Goal: Check status: Check status

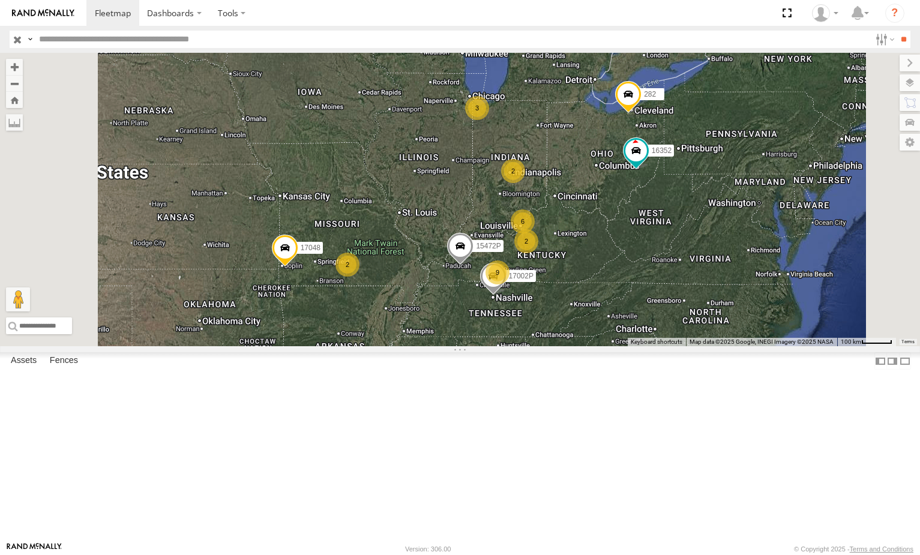
select select "**********"
click at [103, 40] on input "text" at bounding box center [452, 39] width 836 height 17
click at [0, 0] on div "15907P" at bounding box center [0, 0] width 0 height 0
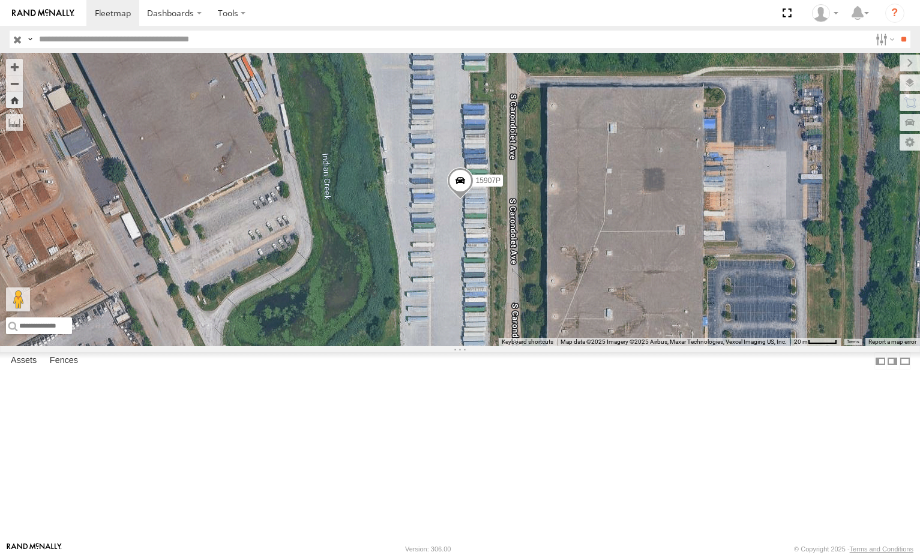
click at [473, 200] on span at bounding box center [459, 183] width 26 height 32
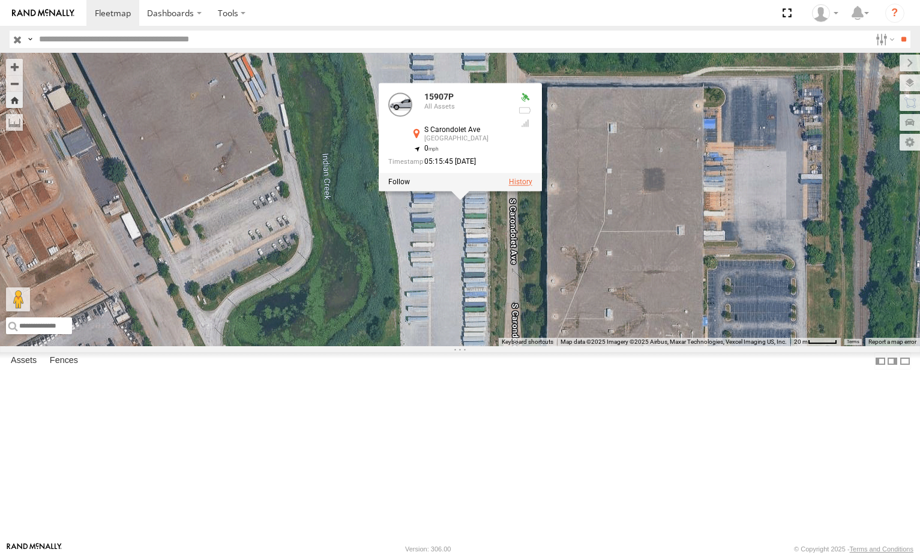
click at [531, 186] on label at bounding box center [519, 182] width 23 height 8
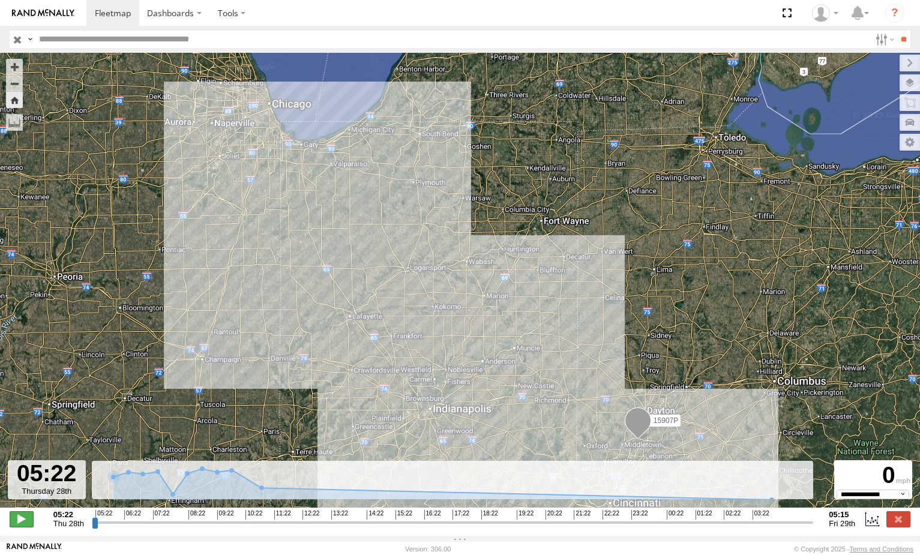
click at [22, 527] on span at bounding box center [22, 519] width 24 height 16
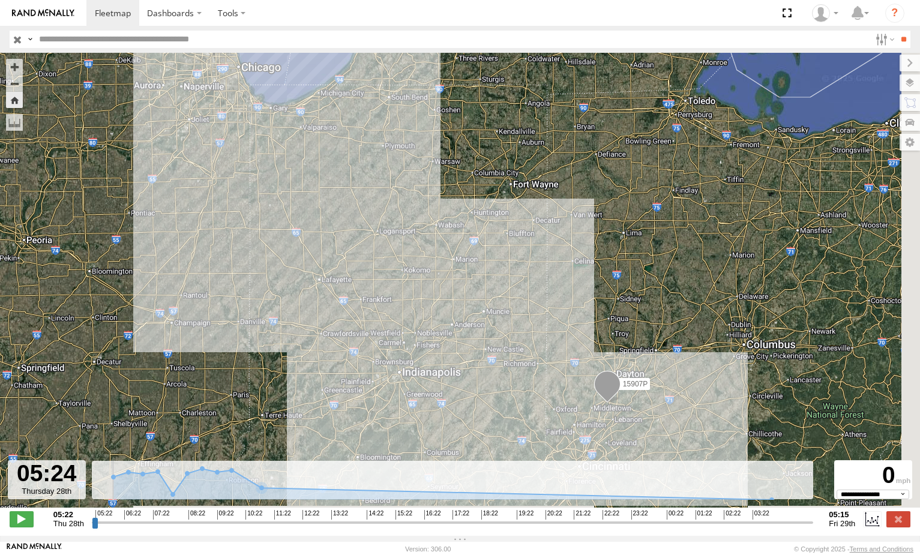
drag, startPoint x: 594, startPoint y: 377, endPoint x: 551, endPoint y: 324, distance: 68.2
click at [551, 325] on div "15907P" at bounding box center [460, 286] width 920 height 467
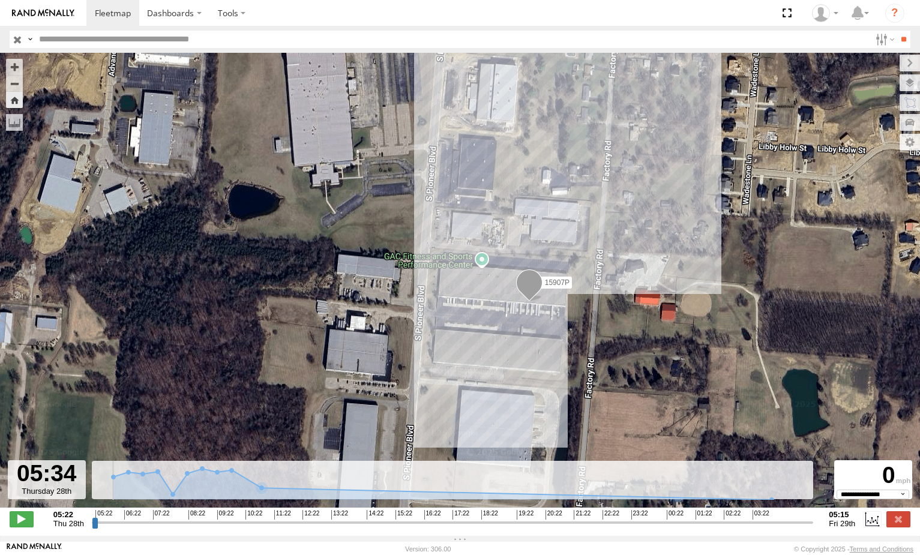
click at [107, 528] on input "range" at bounding box center [453, 521] width 722 height 11
click at [119, 528] on input "range" at bounding box center [453, 521] width 722 height 11
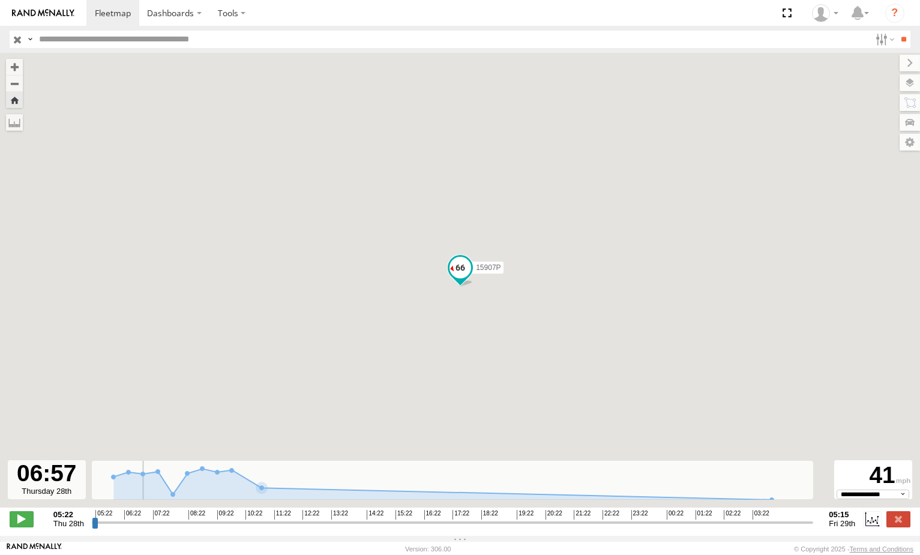
click at [142, 528] on input "range" at bounding box center [453, 521] width 722 height 11
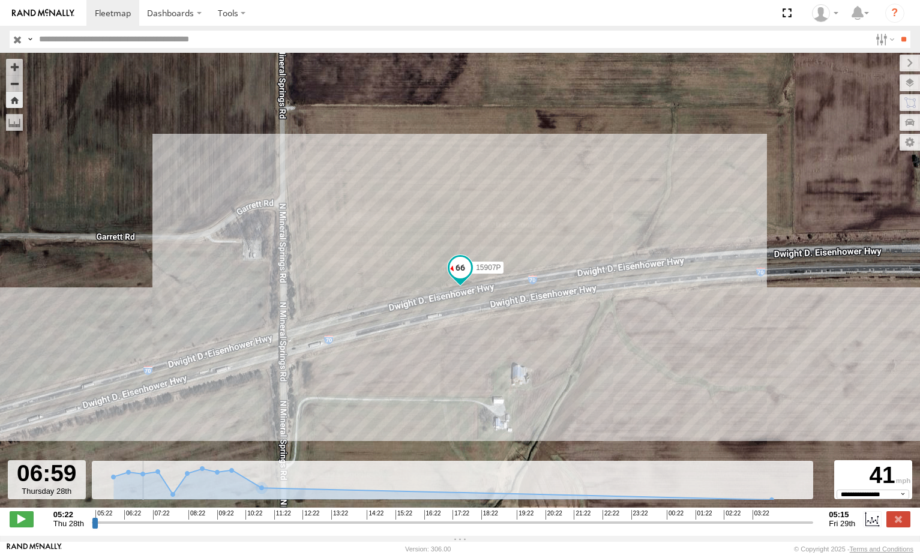
click at [165, 528] on input "range" at bounding box center [453, 521] width 722 height 11
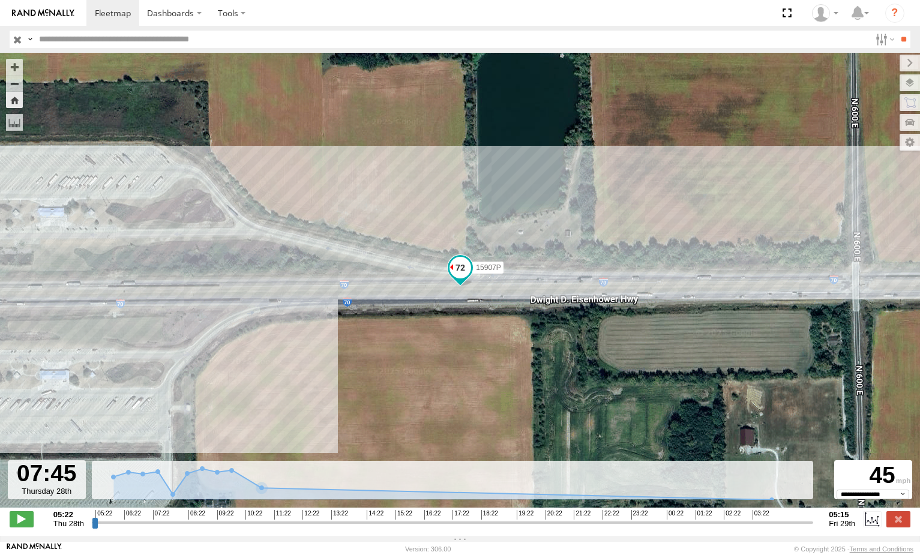
click at [200, 527] on input "range" at bounding box center [453, 521] width 722 height 11
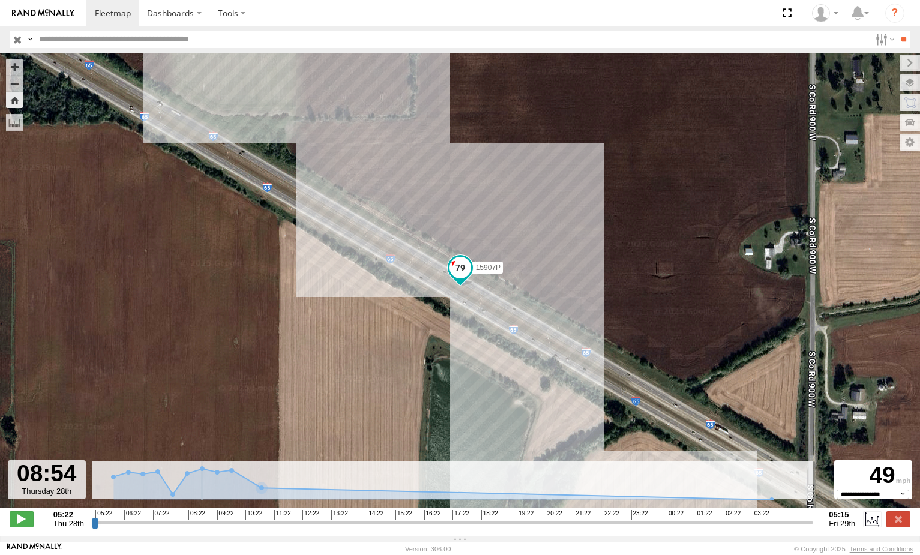
click at [213, 527] on input "range" at bounding box center [453, 521] width 722 height 11
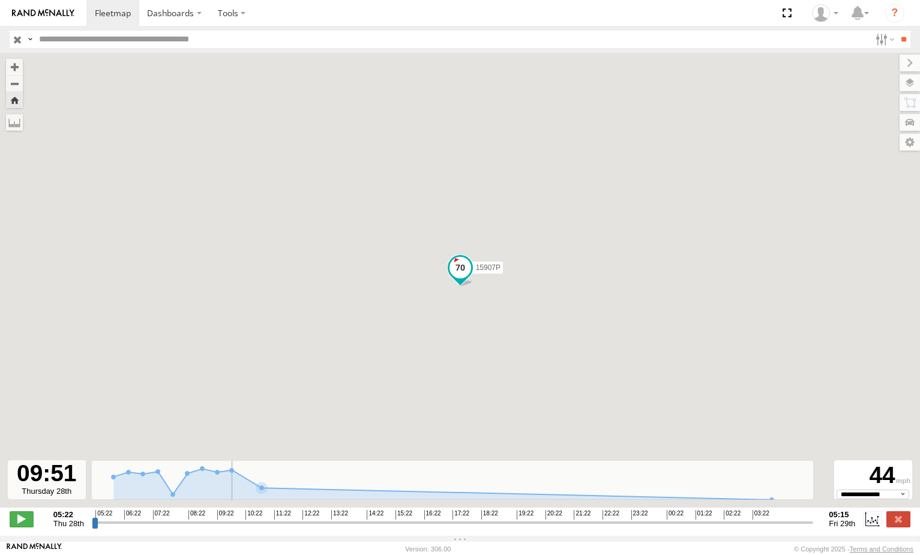
click at [229, 527] on input "range" at bounding box center [453, 521] width 722 height 11
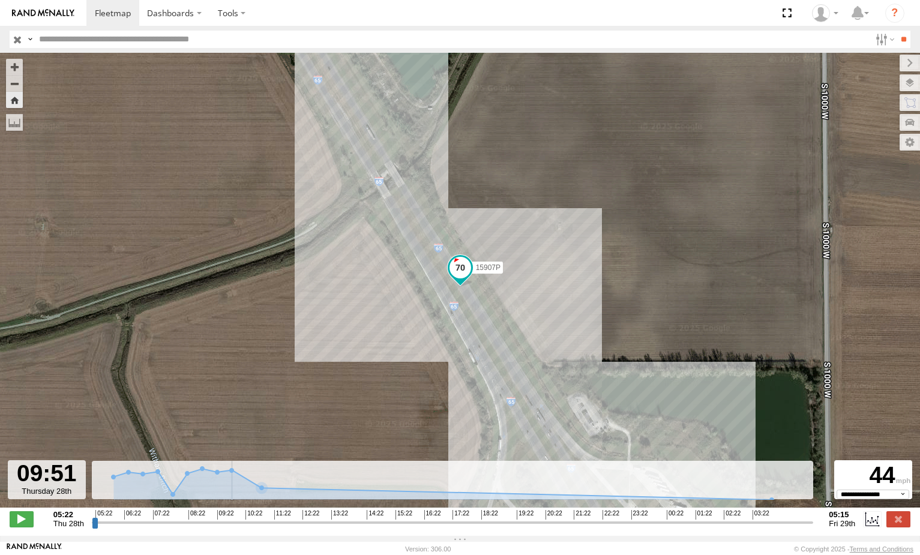
click at [242, 526] on input "range" at bounding box center [453, 521] width 722 height 11
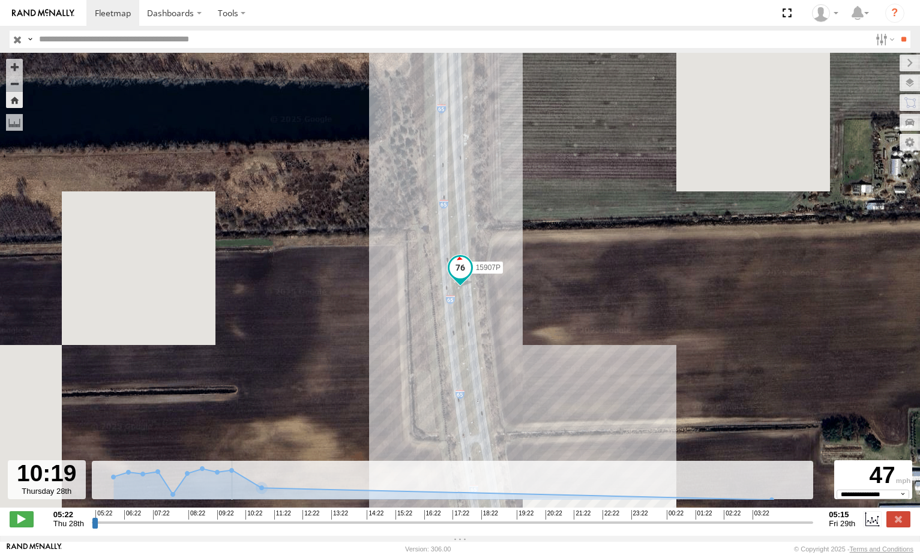
click at [277, 525] on input "range" at bounding box center [453, 521] width 722 height 11
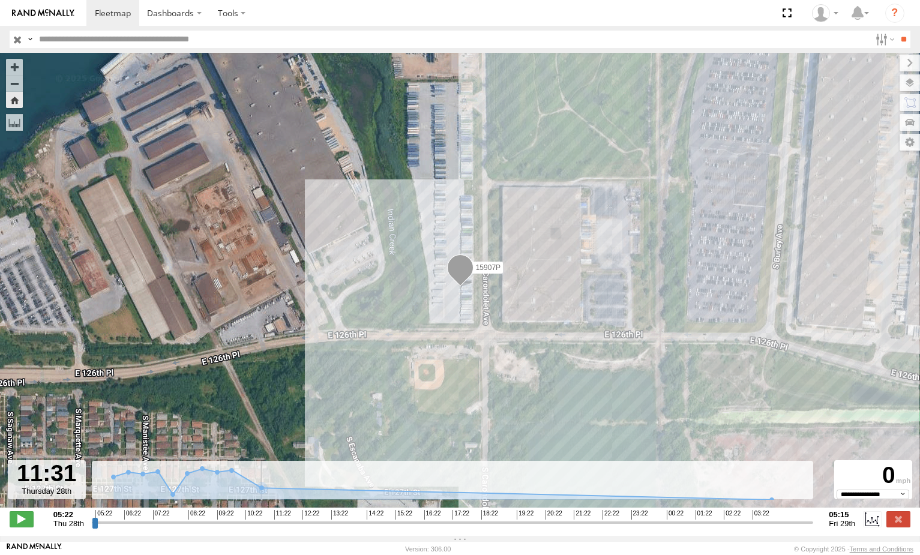
click at [298, 527] on input "range" at bounding box center [453, 521] width 722 height 11
click at [290, 528] on input "range" at bounding box center [453, 521] width 722 height 11
click at [309, 525] on input "range" at bounding box center [453, 521] width 722 height 11
click at [317, 528] on input "range" at bounding box center [453, 521] width 722 height 11
click at [336, 527] on input "range" at bounding box center [453, 521] width 722 height 11
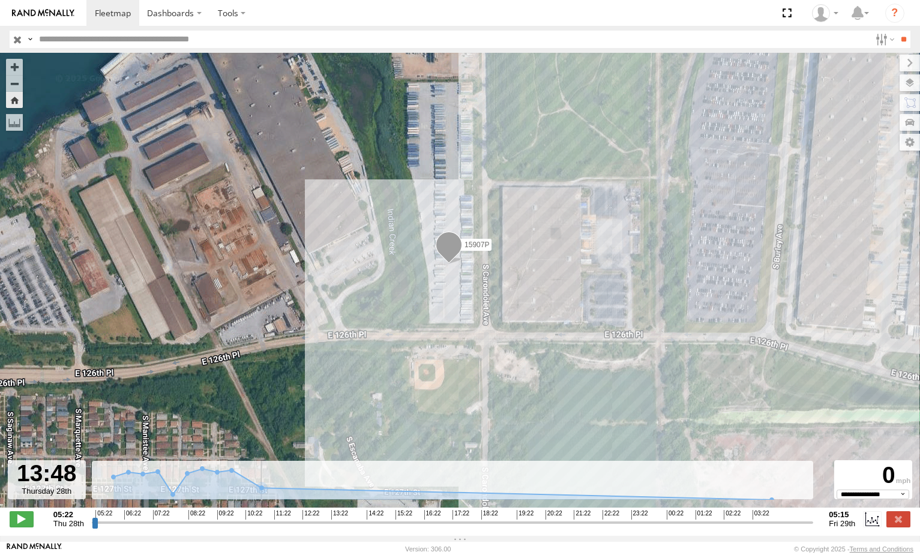
click at [347, 525] on input "range" at bounding box center [453, 521] width 722 height 11
click at [363, 525] on input "range" at bounding box center [453, 521] width 722 height 11
click at [383, 525] on input "range" at bounding box center [453, 521] width 722 height 11
click at [316, 527] on input "range" at bounding box center [453, 521] width 722 height 11
click at [300, 528] on input "range" at bounding box center [453, 521] width 722 height 11
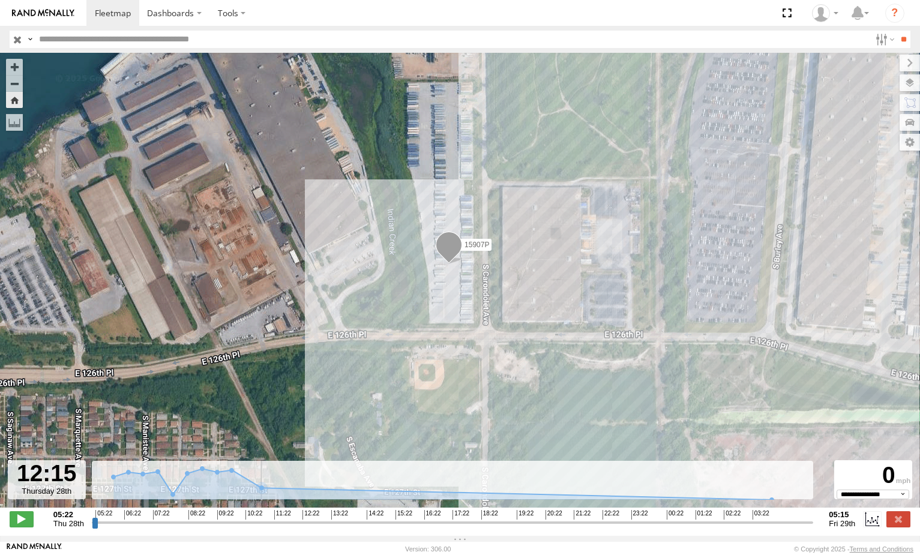
click at [343, 528] on input "range" at bounding box center [453, 521] width 722 height 11
click at [373, 528] on input "range" at bounding box center [453, 521] width 722 height 11
click at [392, 527] on input "range" at bounding box center [453, 521] width 722 height 11
click at [432, 528] on input "range" at bounding box center [453, 521] width 722 height 11
click at [459, 528] on input "range" at bounding box center [453, 521] width 722 height 11
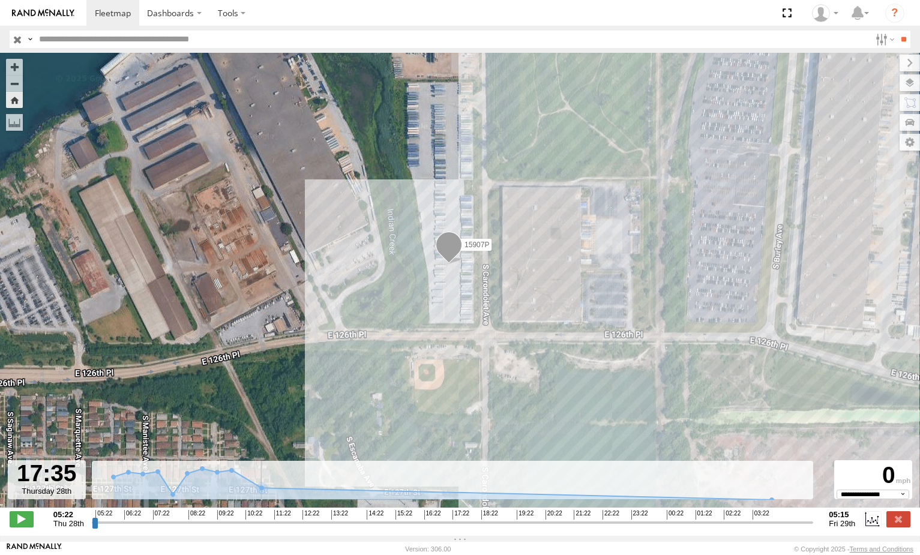
click at [495, 527] on input "range" at bounding box center [453, 521] width 722 height 11
click at [377, 526] on input "range" at bounding box center [453, 521] width 722 height 11
click at [352, 526] on input "range" at bounding box center [453, 521] width 722 height 11
click at [337, 525] on input "range" at bounding box center [453, 521] width 722 height 11
click at [320, 525] on input "range" at bounding box center [453, 521] width 722 height 11
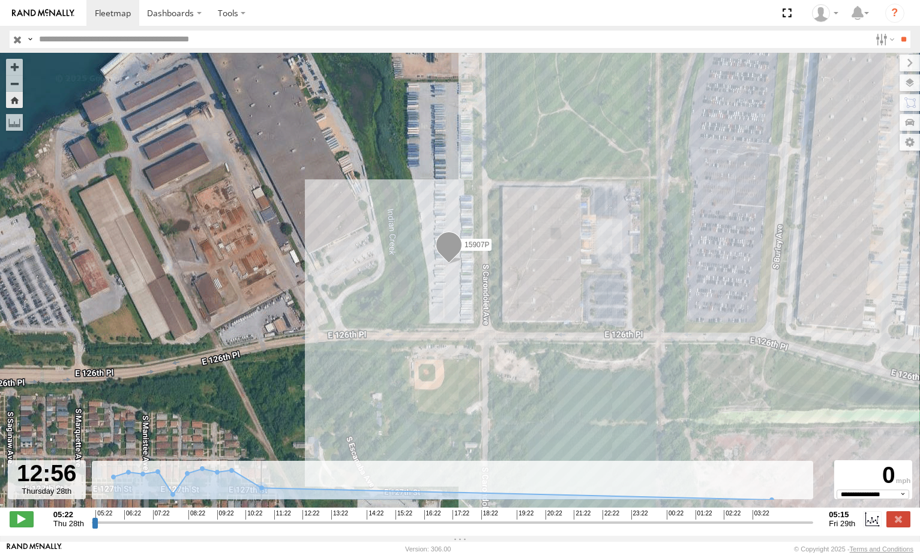
click at [298, 518] on div "05:22 06:22 07:22 08:22 09:22 10:22 11:22 12:22 13:22 14:22 15:22 16:22 17:22 1…" at bounding box center [452, 514] width 714 height 8
click at [296, 528] on input "range" at bounding box center [453, 521] width 722 height 11
click at [285, 528] on input "range" at bounding box center [453, 521] width 722 height 11
click at [274, 528] on input "range" at bounding box center [453, 521] width 722 height 11
click at [262, 528] on input "range" at bounding box center [453, 521] width 722 height 11
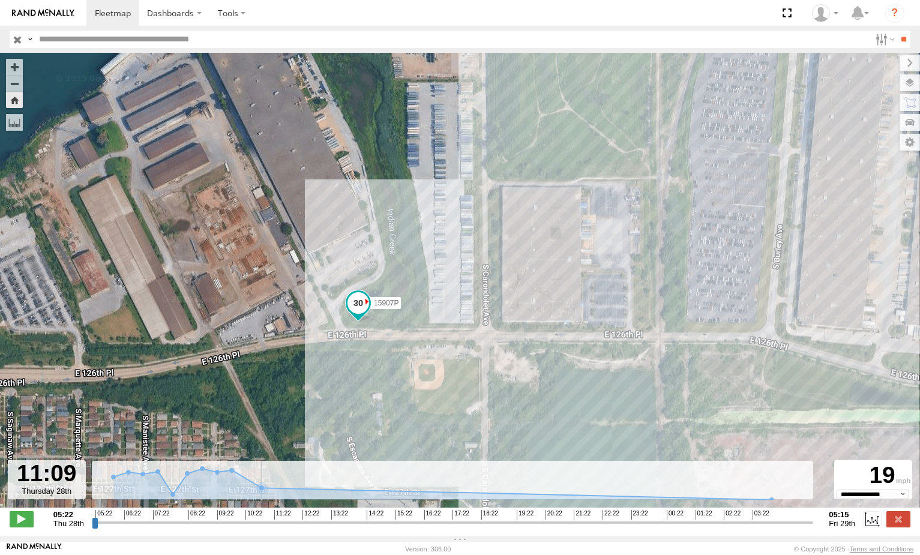
click at [289, 527] on input "range" at bounding box center [453, 521] width 722 height 11
click at [319, 527] on input "range" at bounding box center [453, 521] width 722 height 11
click at [352, 527] on input "range" at bounding box center [453, 521] width 722 height 11
click at [381, 528] on input "range" at bounding box center [453, 521] width 722 height 11
click at [414, 527] on input "range" at bounding box center [453, 521] width 722 height 11
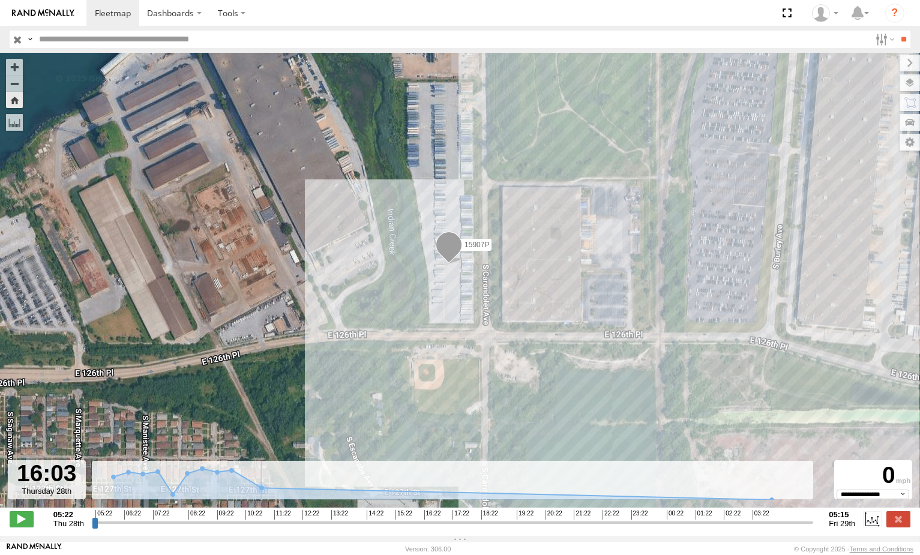
click at [455, 519] on span "17:22" at bounding box center [460, 515] width 17 height 10
drag, startPoint x: 433, startPoint y: 530, endPoint x: 443, endPoint y: 528, distance: 10.4
click at [434, 528] on input "range" at bounding box center [453, 521] width 722 height 11
click at [453, 528] on input "range" at bounding box center [453, 521] width 722 height 11
drag, startPoint x: 484, startPoint y: 530, endPoint x: 502, endPoint y: 531, distance: 18.0
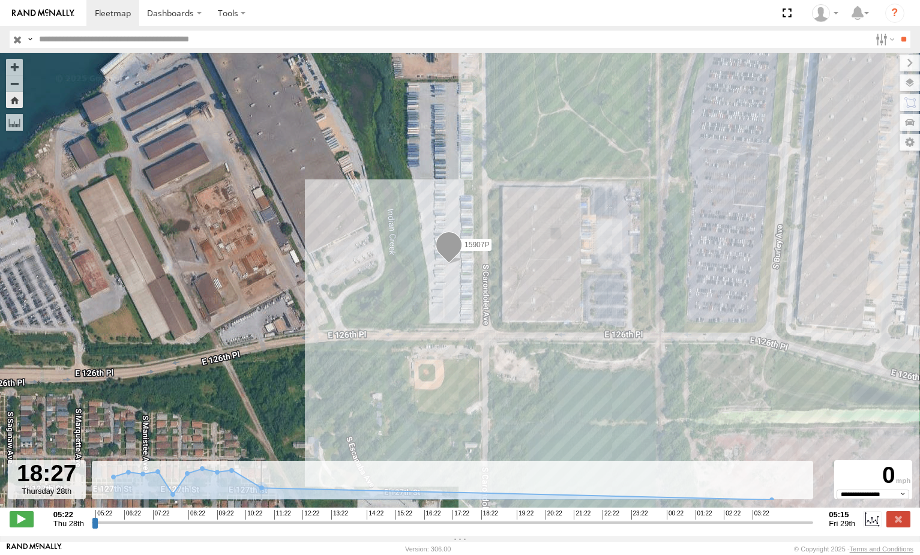
click at [488, 528] on input "range" at bounding box center [453, 521] width 722 height 11
click at [515, 528] on input "range" at bounding box center [453, 521] width 722 height 11
click at [545, 528] on input "range" at bounding box center [453, 521] width 722 height 11
drag, startPoint x: 562, startPoint y: 529, endPoint x: 590, endPoint y: 530, distance: 28.2
click at [564, 528] on input "range" at bounding box center [453, 521] width 722 height 11
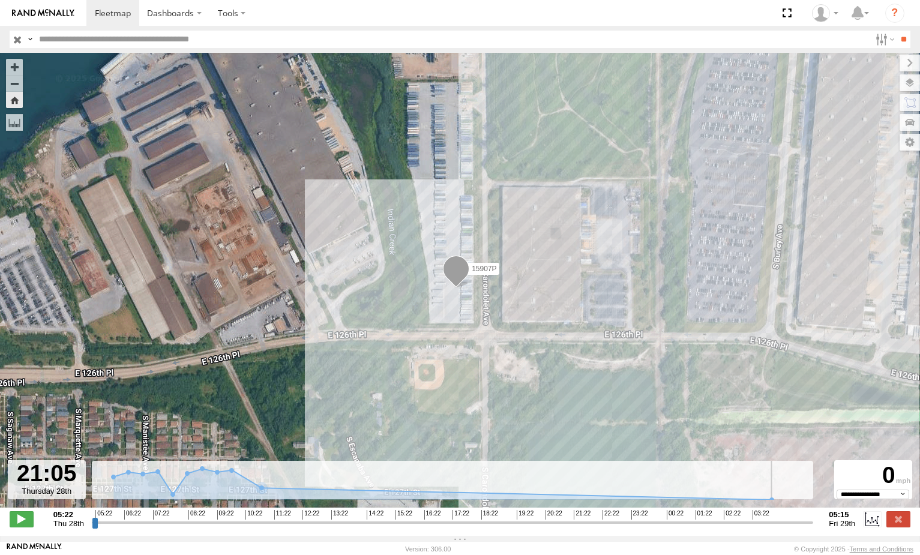
click at [590, 528] on input "range" at bounding box center [453, 521] width 722 height 11
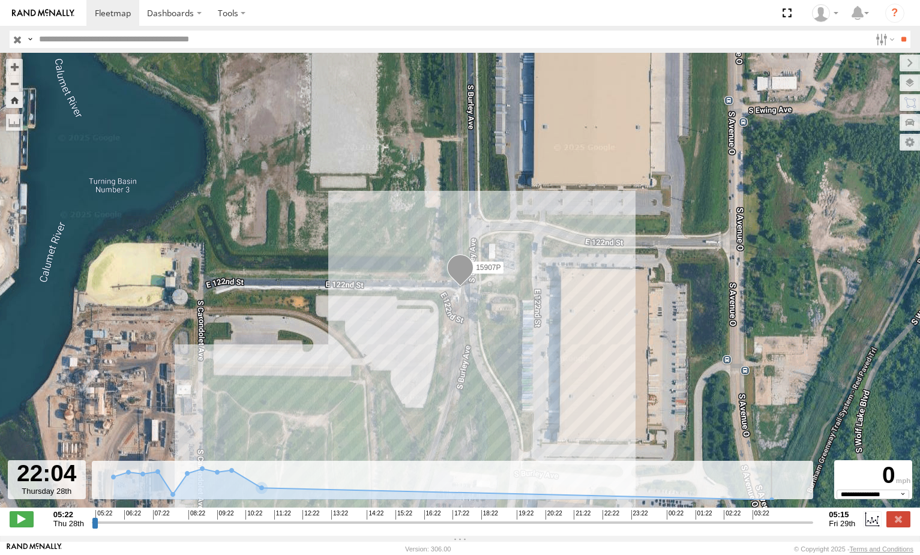
click at [624, 528] on input "range" at bounding box center [453, 521] width 722 height 11
click at [642, 528] on input "range" at bounding box center [453, 521] width 722 height 11
click at [657, 527] on input "range" at bounding box center [453, 521] width 722 height 11
click at [692, 528] on input "range" at bounding box center [453, 521] width 722 height 11
click at [718, 527] on input "range" at bounding box center [453, 521] width 722 height 11
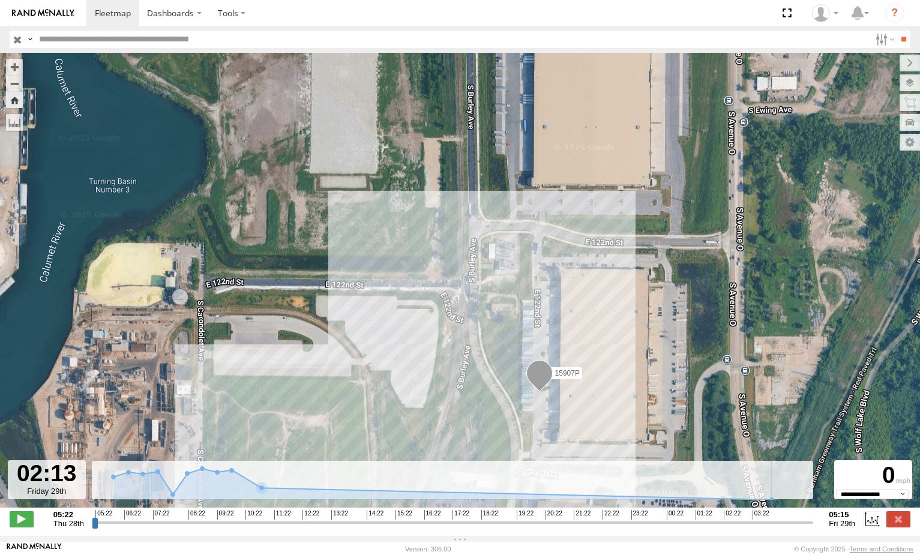
click at [740, 527] on input "range" at bounding box center [453, 521] width 722 height 11
click at [748, 527] on input "range" at bounding box center [453, 521] width 722 height 11
click at [757, 527] on input "range" at bounding box center [453, 521] width 722 height 11
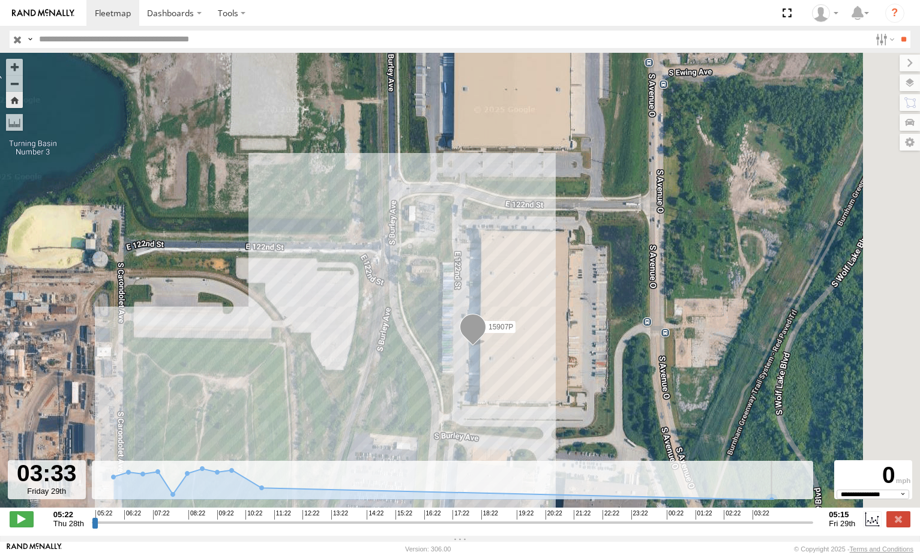
drag, startPoint x: 591, startPoint y: 389, endPoint x: 503, endPoint y: 349, distance: 96.9
click at [503, 349] on div "15907P" at bounding box center [460, 286] width 920 height 467
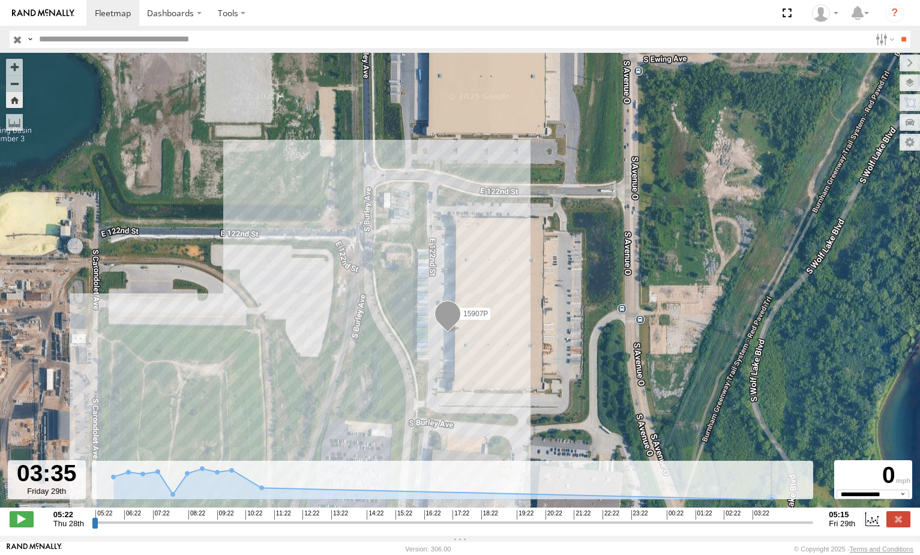
drag, startPoint x: 761, startPoint y: 531, endPoint x: 780, endPoint y: 527, distance: 18.9
click at [780, 527] on input "range" at bounding box center [453, 521] width 722 height 11
click at [751, 523] on input "range" at bounding box center [453, 521] width 722 height 11
click at [761, 525] on input "range" at bounding box center [453, 521] width 722 height 11
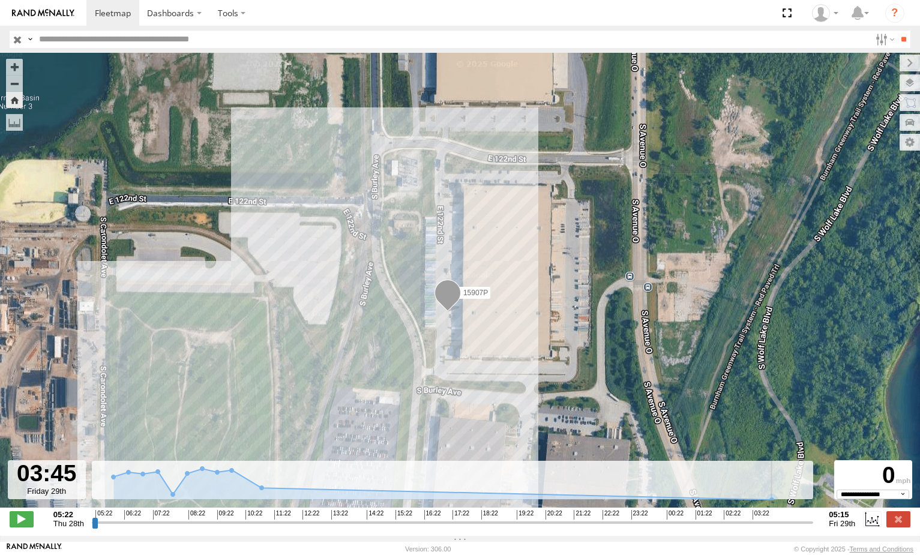
drag, startPoint x: 501, startPoint y: 387, endPoint x: 509, endPoint y: 355, distance: 33.3
click at [509, 355] on div "15907P" at bounding box center [460, 286] width 920 height 467
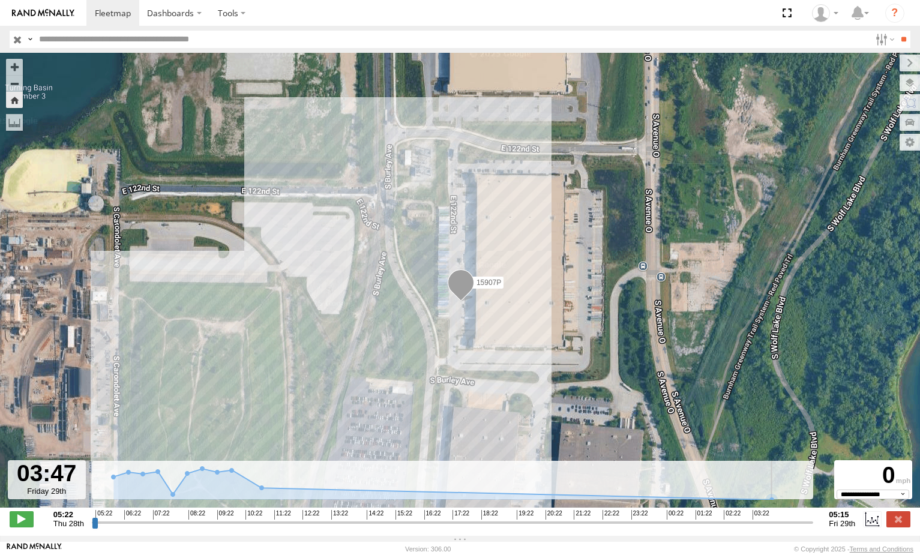
drag, startPoint x: 434, startPoint y: 362, endPoint x: 528, endPoint y: 272, distance: 131.1
click at [524, 277] on div "15907P" at bounding box center [460, 286] width 920 height 467
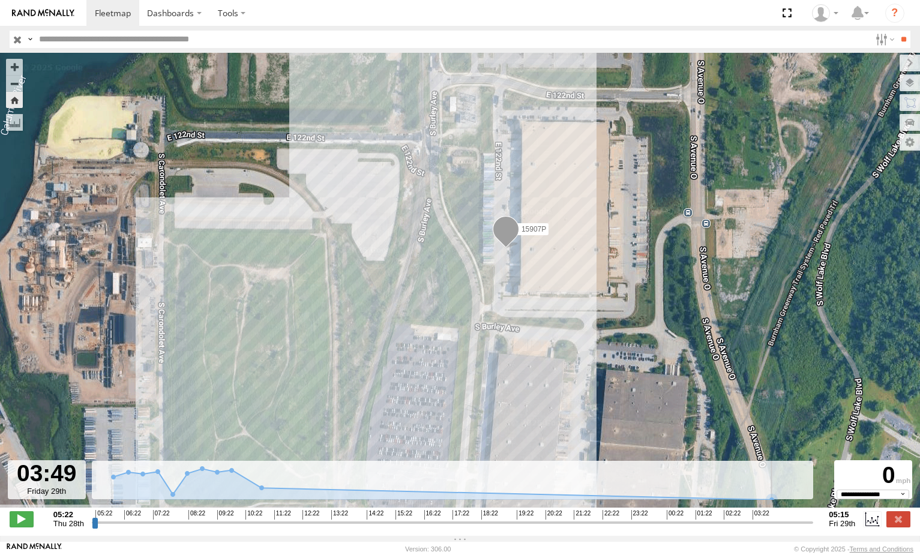
drag, startPoint x: 460, startPoint y: 347, endPoint x: 483, endPoint y: 320, distance: 35.7
click at [483, 320] on div "15907P" at bounding box center [460, 286] width 920 height 467
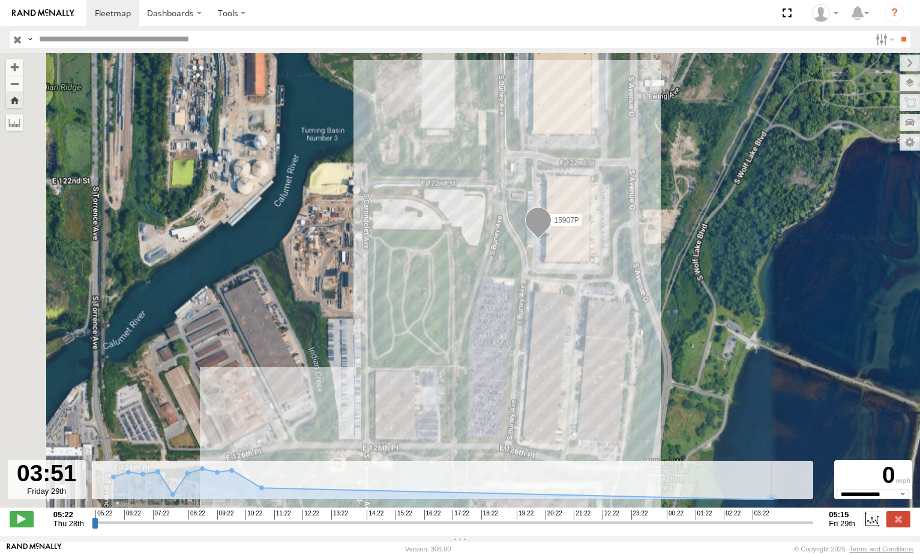
drag, startPoint x: 429, startPoint y: 393, endPoint x: 496, endPoint y: 290, distance: 123.1
click at [496, 290] on div "15907P" at bounding box center [460, 286] width 920 height 467
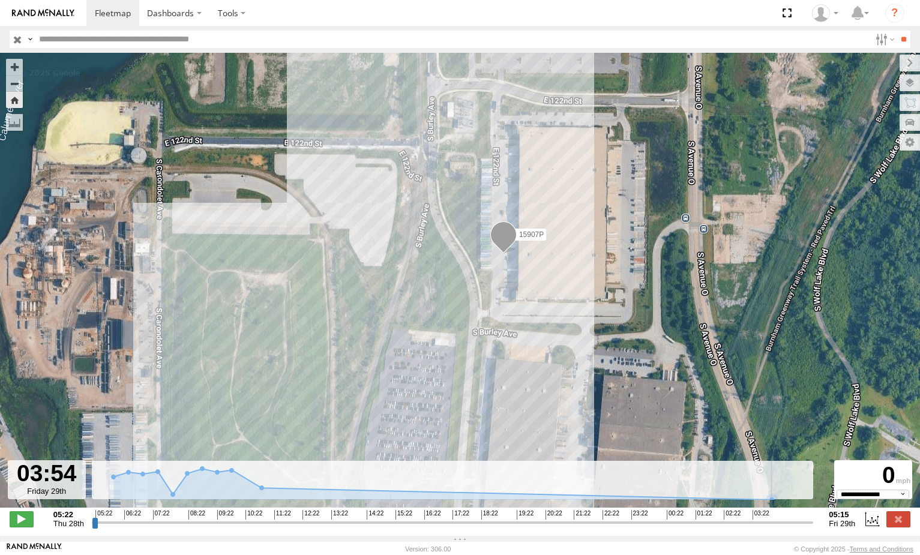
drag, startPoint x: 415, startPoint y: 341, endPoint x: 471, endPoint y: 301, distance: 68.8
click at [471, 302] on div "15907P" at bounding box center [460, 286] width 920 height 467
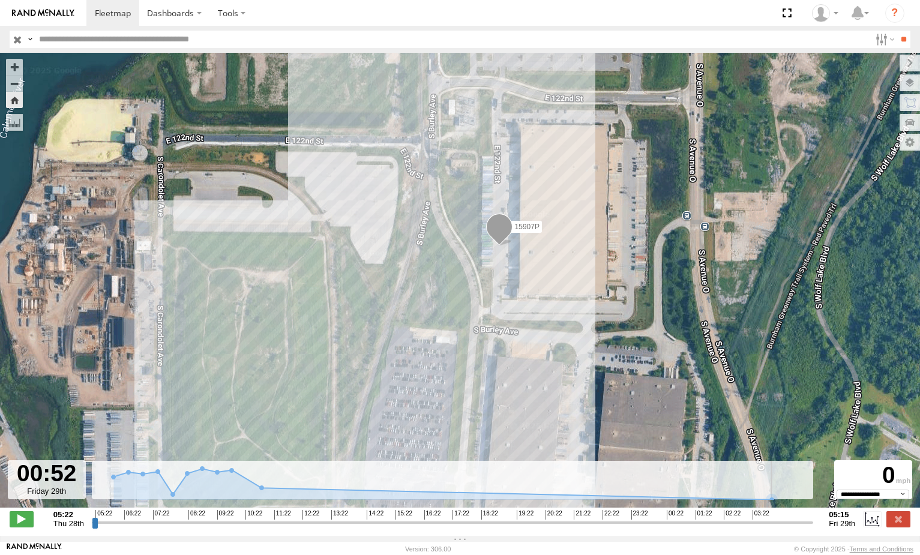
click at [678, 528] on input "range" at bounding box center [453, 521] width 722 height 11
drag, startPoint x: 702, startPoint y: 528, endPoint x: 721, endPoint y: 528, distance: 18.6
click at [715, 528] on input "range" at bounding box center [453, 521] width 722 height 11
click at [724, 526] on input "range" at bounding box center [453, 521] width 722 height 11
click at [744, 527] on input "range" at bounding box center [453, 521] width 722 height 11
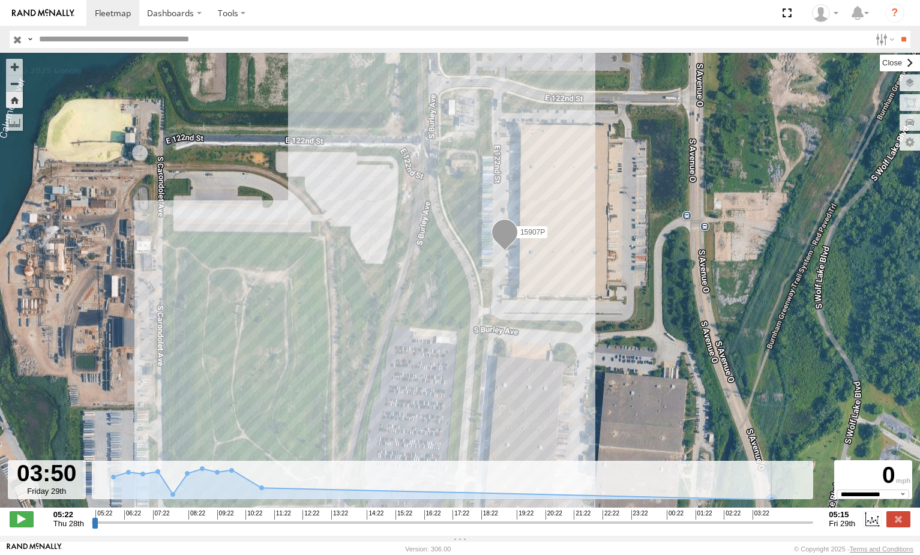
click at [879, 61] on label at bounding box center [899, 63] width 40 height 17
click at [773, 528] on input "range" at bounding box center [453, 521] width 722 height 11
click at [780, 528] on input "range" at bounding box center [453, 521] width 722 height 11
click at [789, 528] on input "range" at bounding box center [453, 521] width 722 height 11
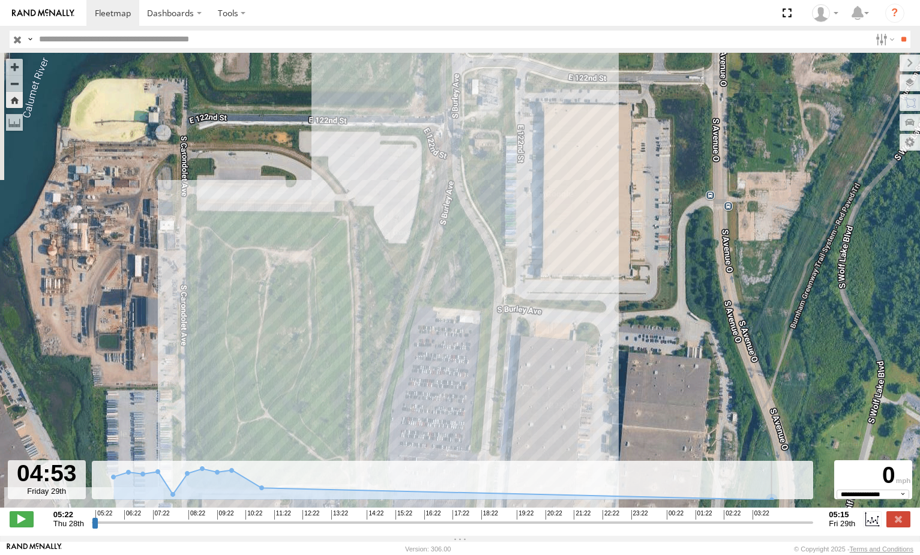
click at [798, 525] on input "range" at bounding box center [453, 521] width 722 height 11
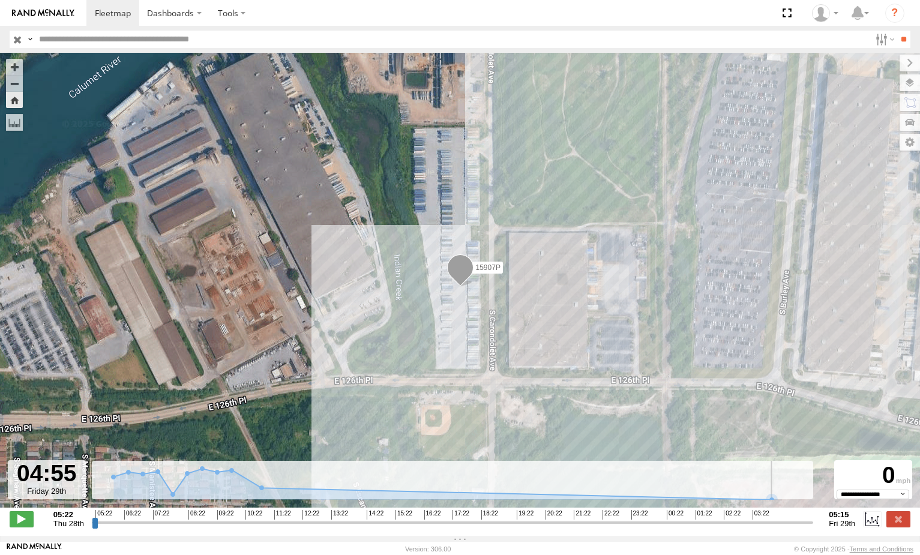
click at [804, 527] on input "range" at bounding box center [453, 521] width 722 height 11
click at [800, 528] on input "range" at bounding box center [453, 521] width 722 height 11
click at [794, 528] on input "range" at bounding box center [453, 521] width 722 height 11
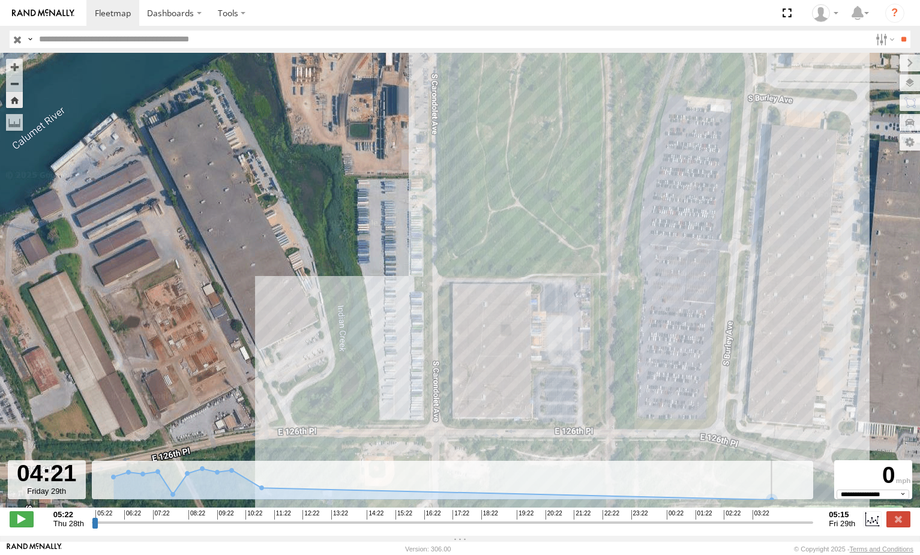
click at [782, 528] on input "range" at bounding box center [453, 521] width 722 height 11
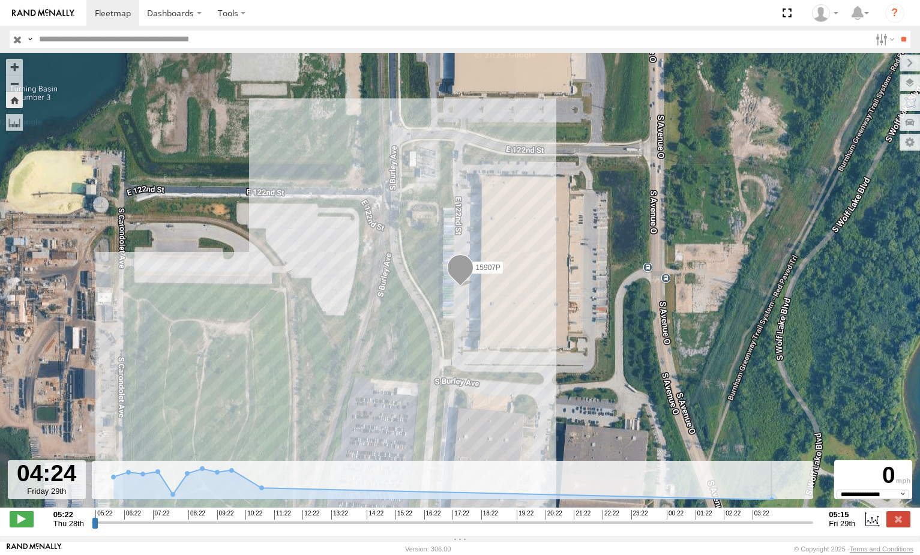
click at [788, 528] on input "range" at bounding box center [453, 521] width 722 height 11
click at [791, 528] on input "range" at bounding box center [453, 521] width 722 height 11
click at [794, 528] on input "range" at bounding box center [453, 521] width 722 height 11
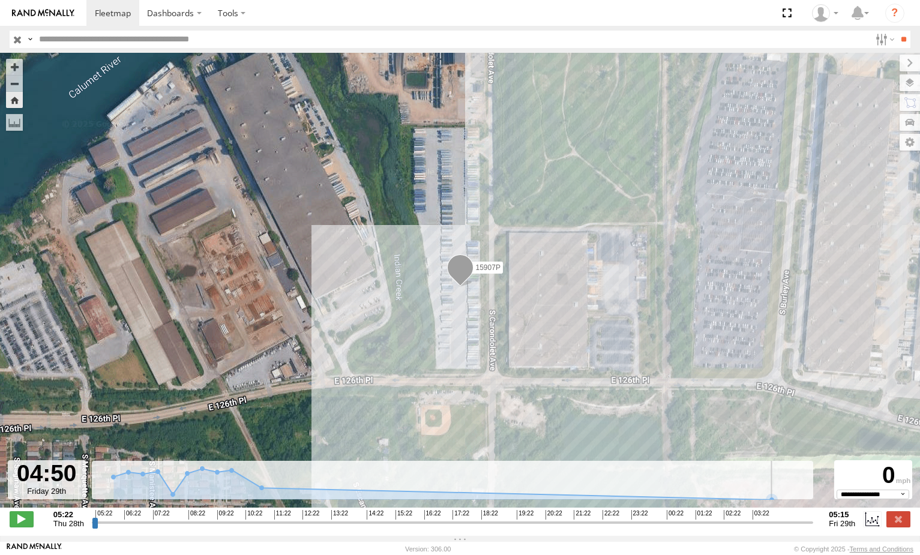
click at [803, 528] on input "range" at bounding box center [453, 521] width 722 height 11
type input "**********"
